Goal: Task Accomplishment & Management: Complete application form

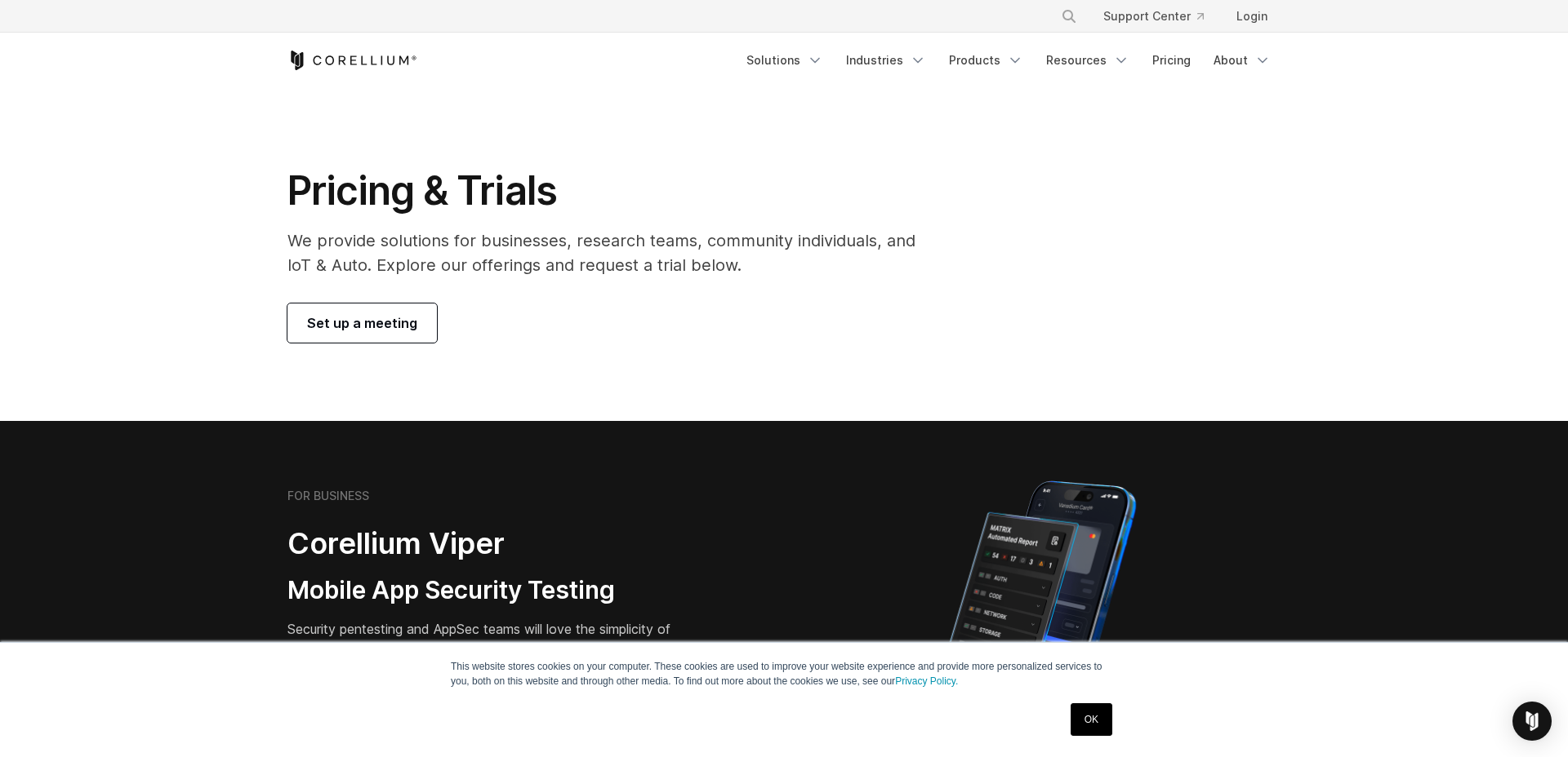
click at [316, 319] on span "Set up a meeting" at bounding box center [362, 323] width 110 height 19
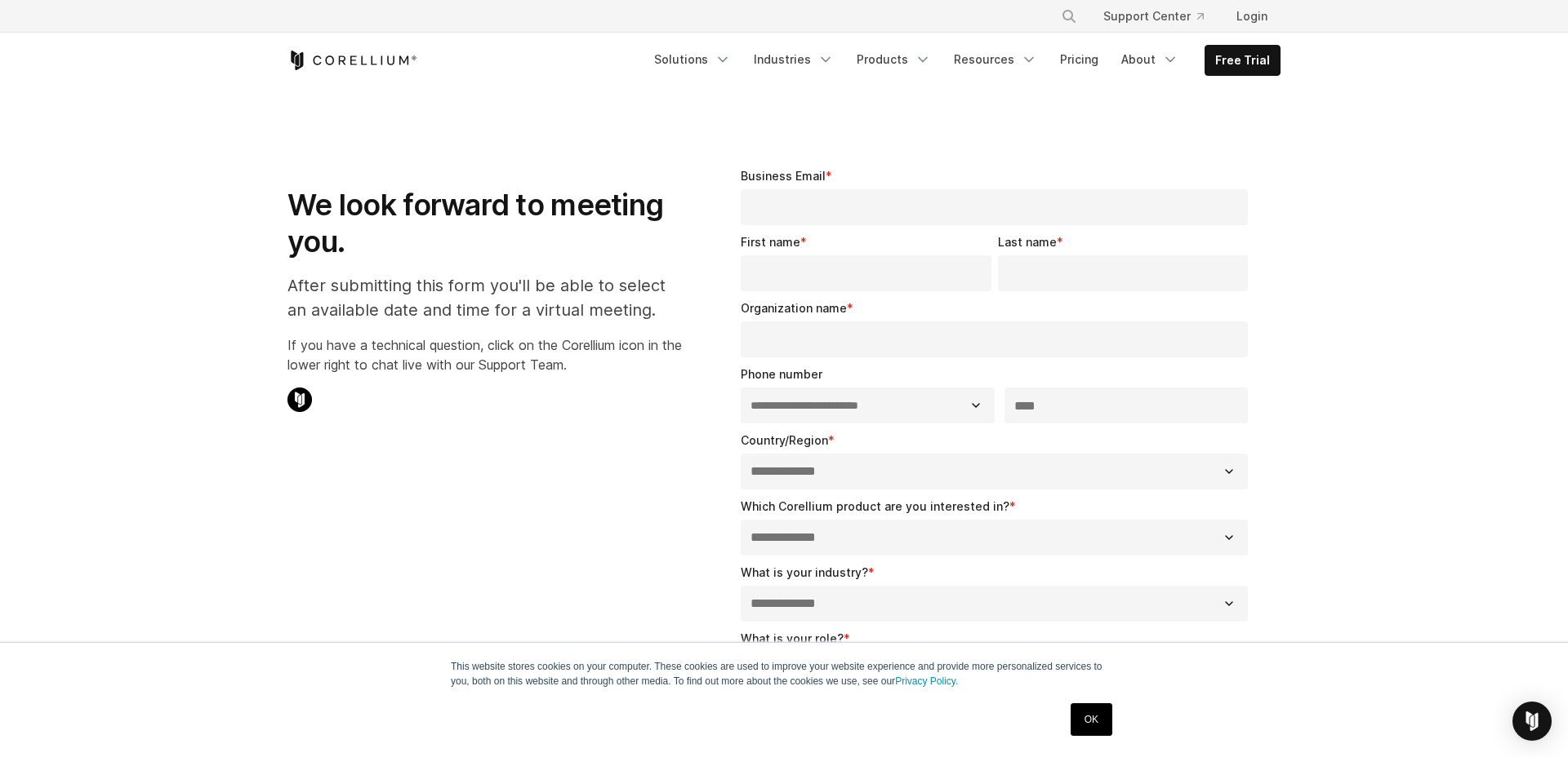
select select "**"
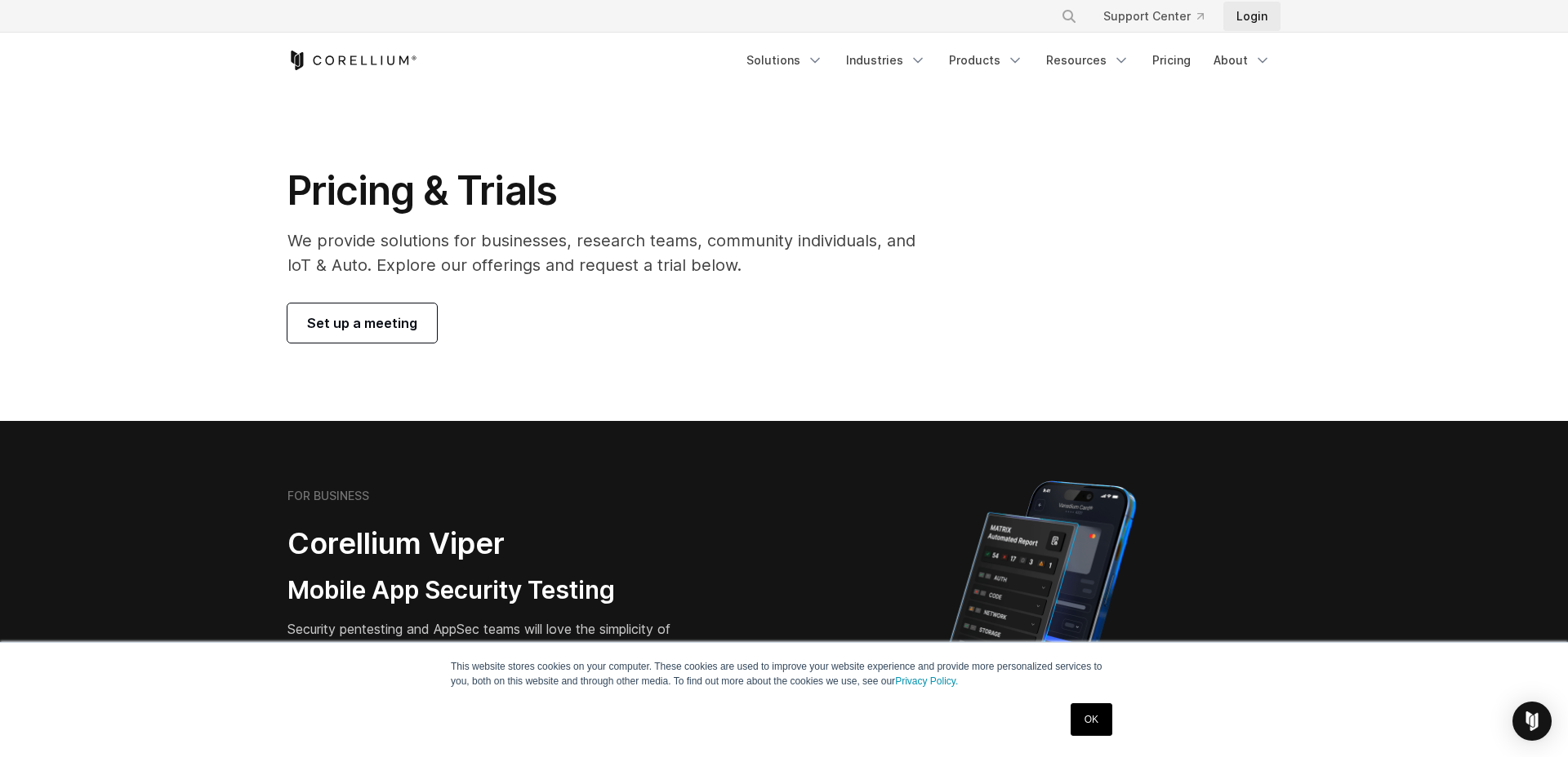
click at [1245, 15] on link "Login" at bounding box center [1252, 16] width 57 height 29
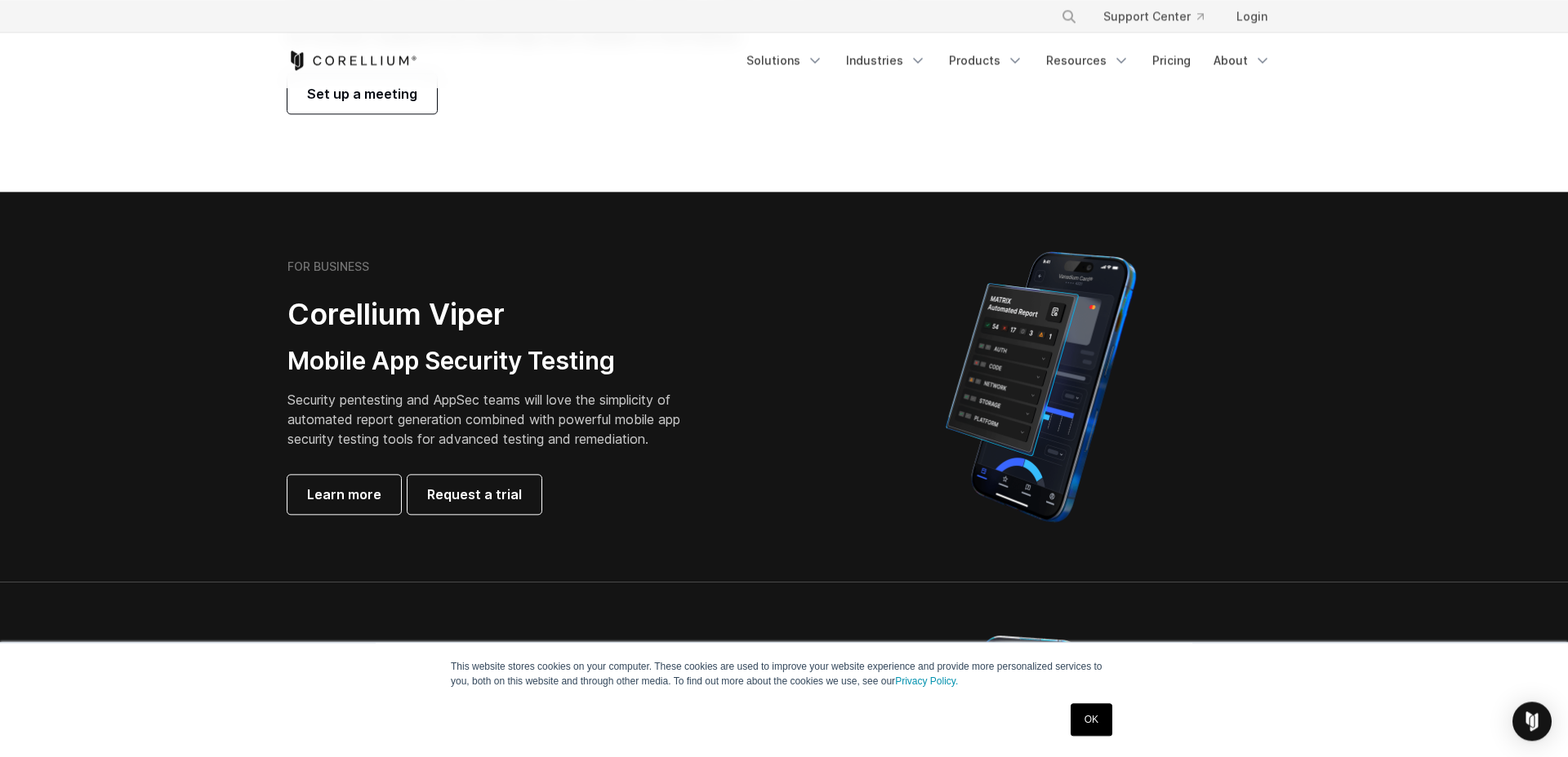
scroll to position [186, 0]
